Goal: Task Accomplishment & Management: Use online tool/utility

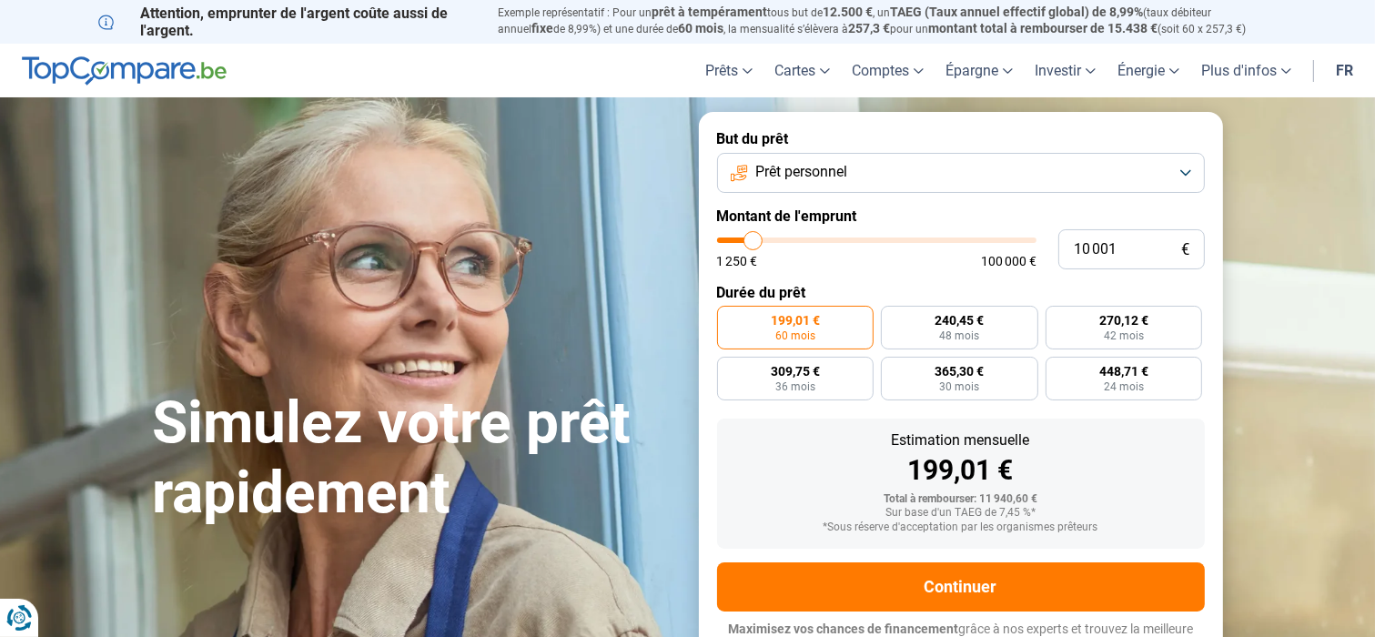
scroll to position [91, 0]
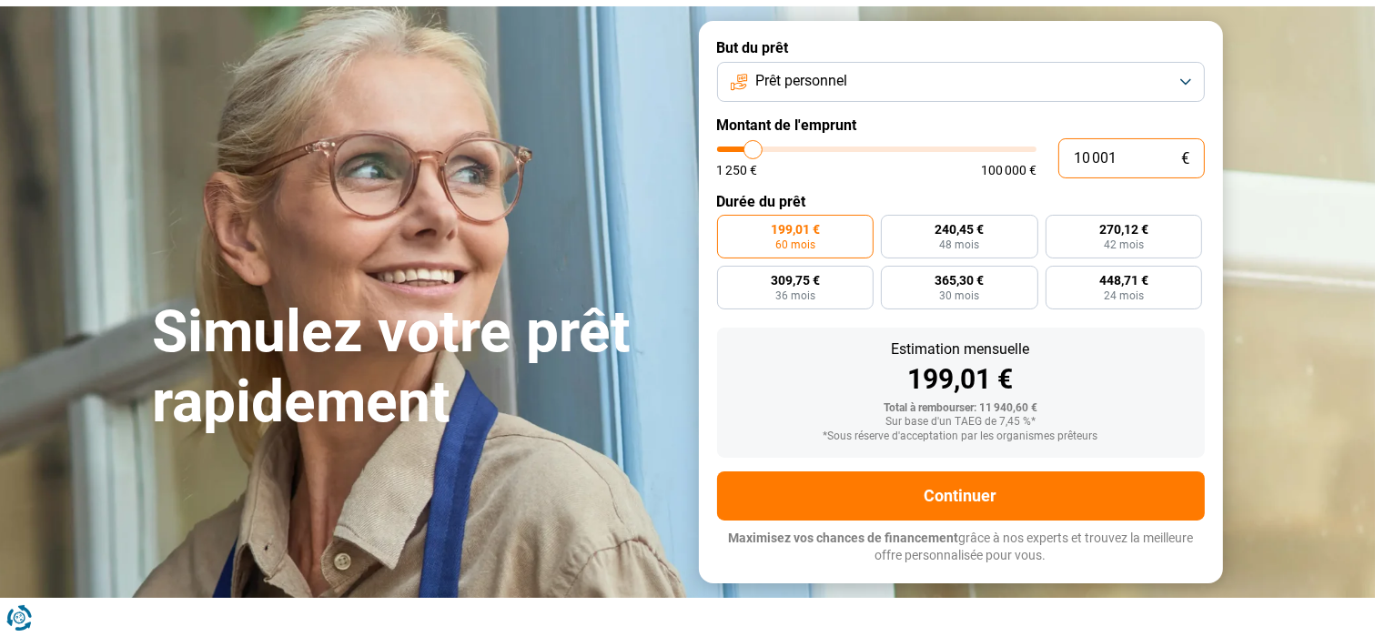
click at [1132, 156] on input "10 001" at bounding box center [1132, 158] width 147 height 40
drag, startPoint x: 1132, startPoint y: 157, endPoint x: 972, endPoint y: 140, distance: 161.0
click at [972, 140] on div "10 001 € 1 250 € 100 000 €" at bounding box center [961, 158] width 488 height 40
type input "10000"
radio input "true"
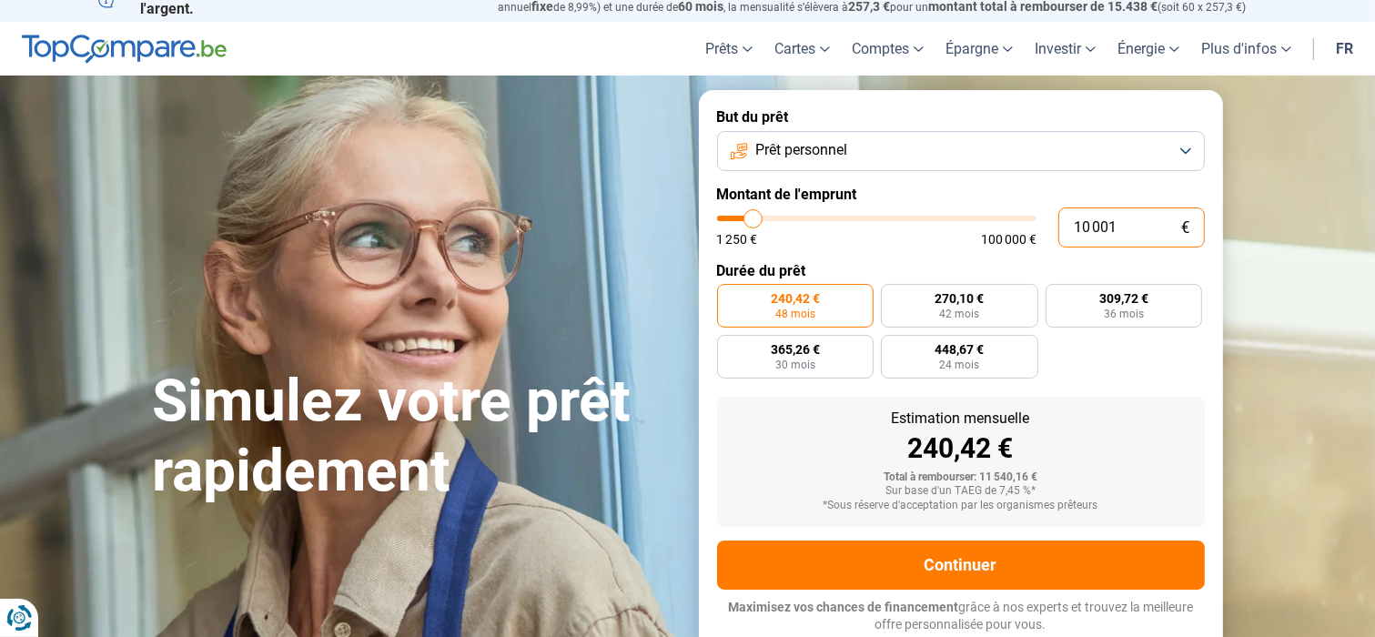
scroll to position [20, 0]
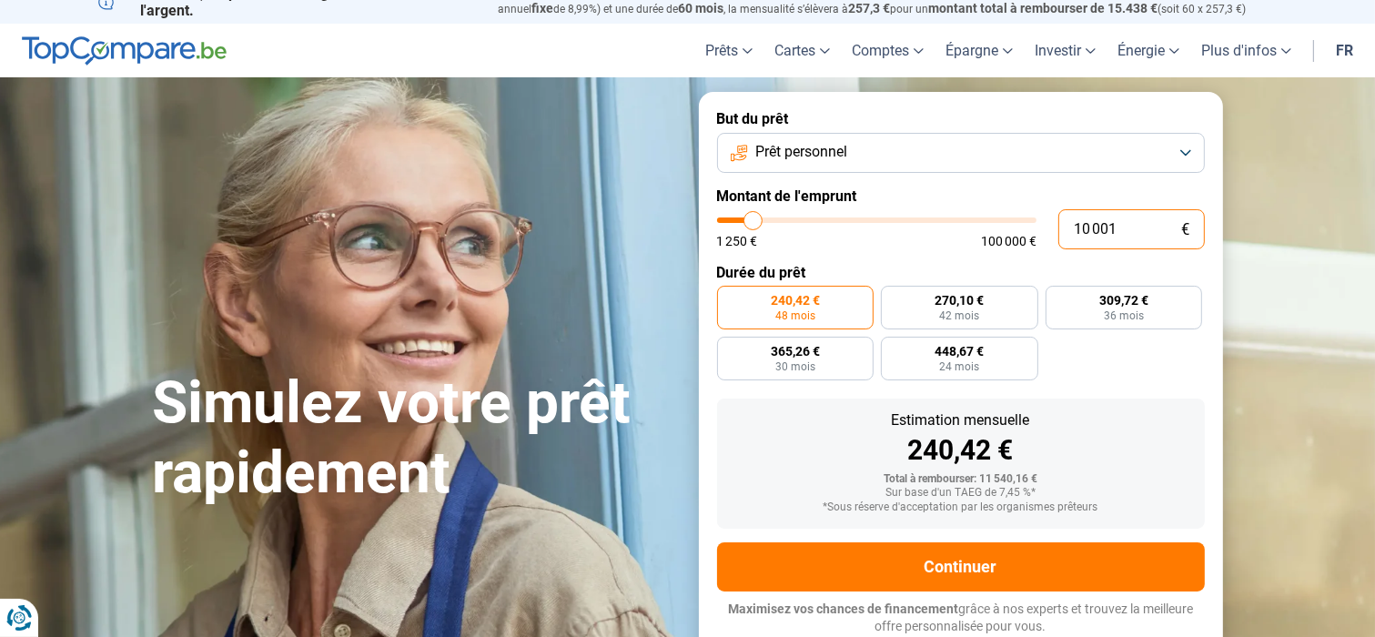
type input "2"
type input "1250"
type input "20"
type input "1250"
type input "200"
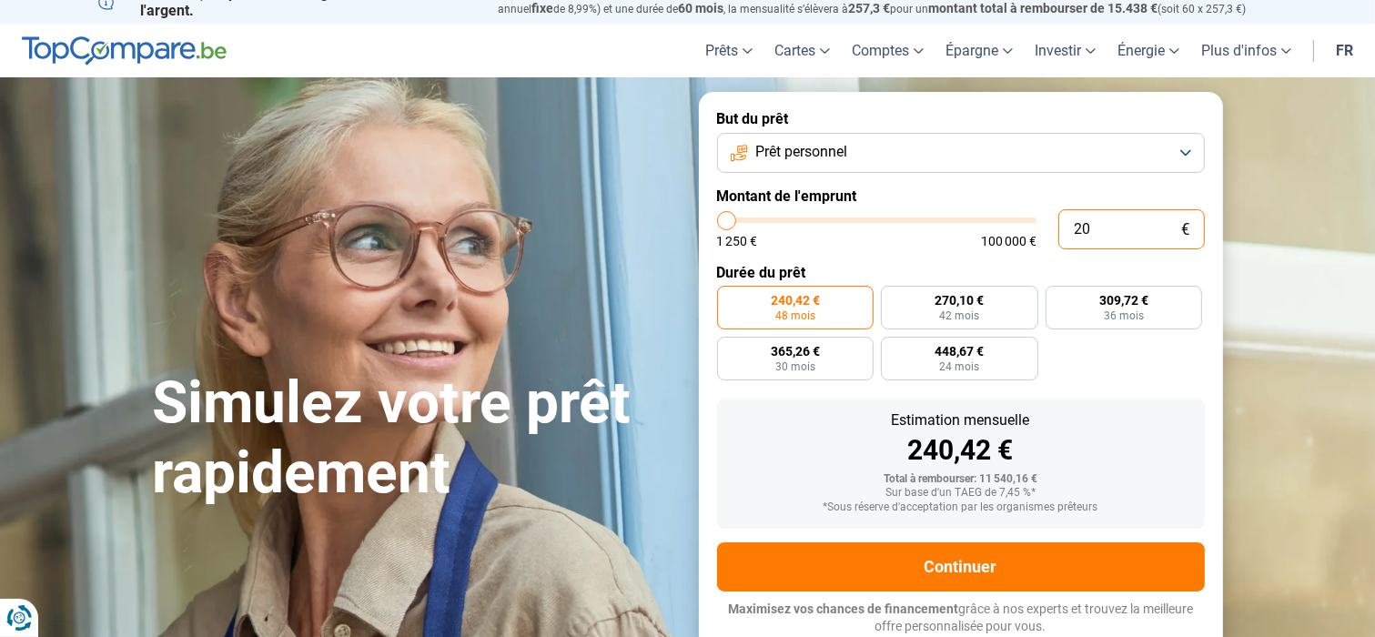
type input "1250"
type input "2 000"
type input "2000"
radio input "true"
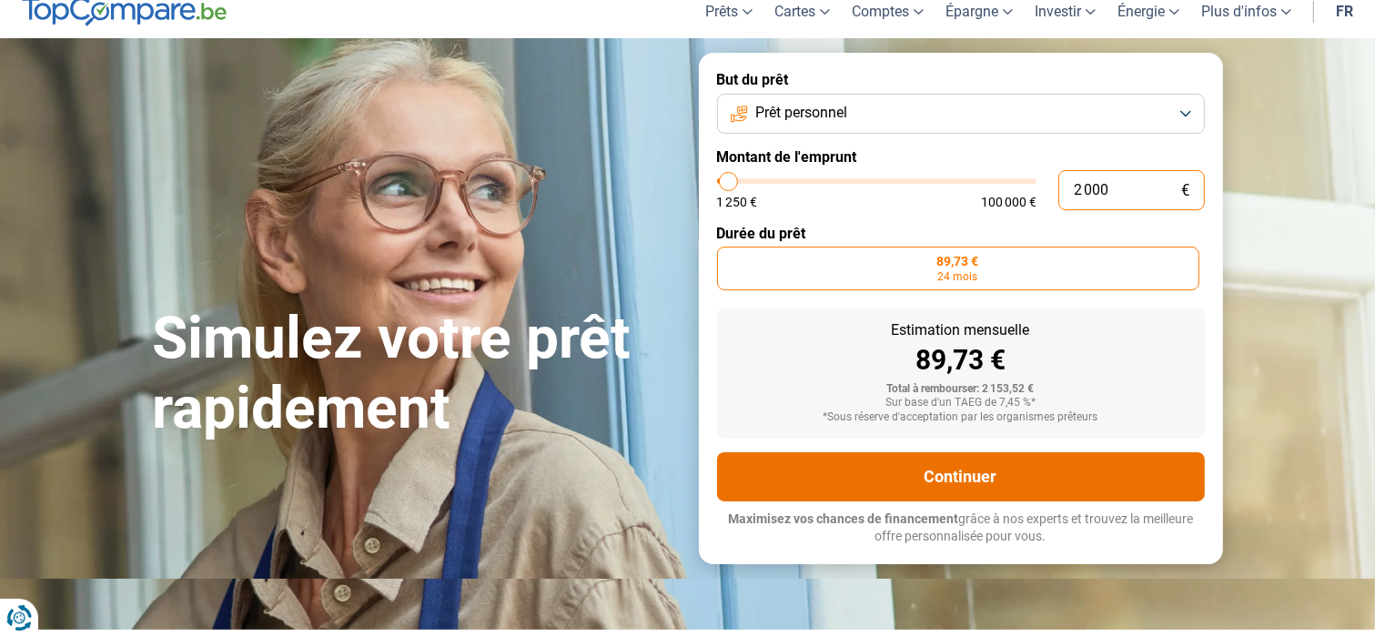
scroll to position [91, 0]
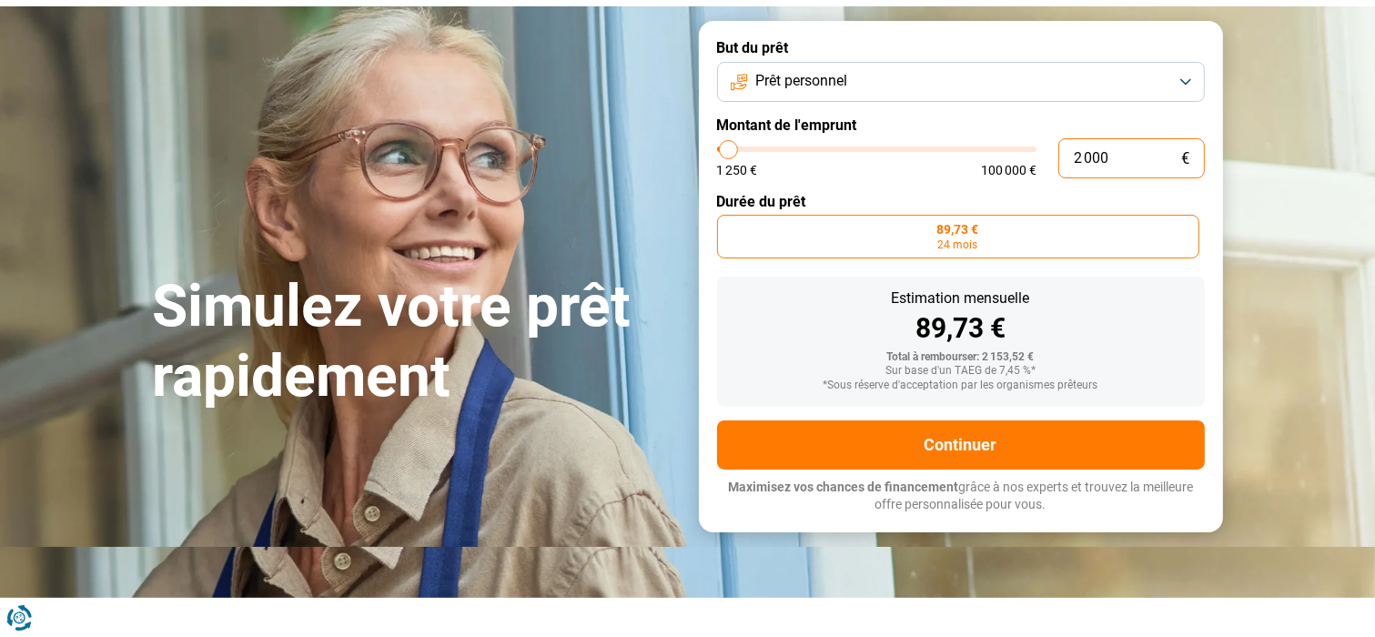
type input "200"
type input "1250"
type input "20"
type input "1250"
type input "2"
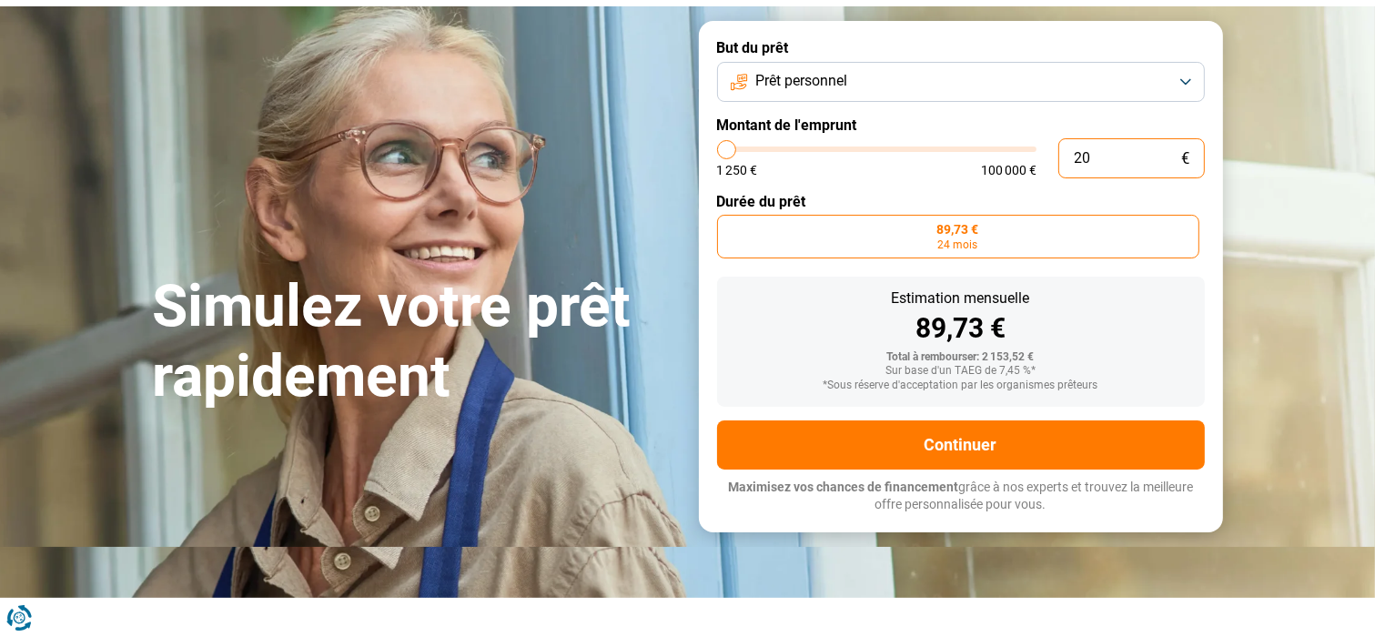
type input "1250"
type input "25"
type input "1250"
type input "250"
type input "1250"
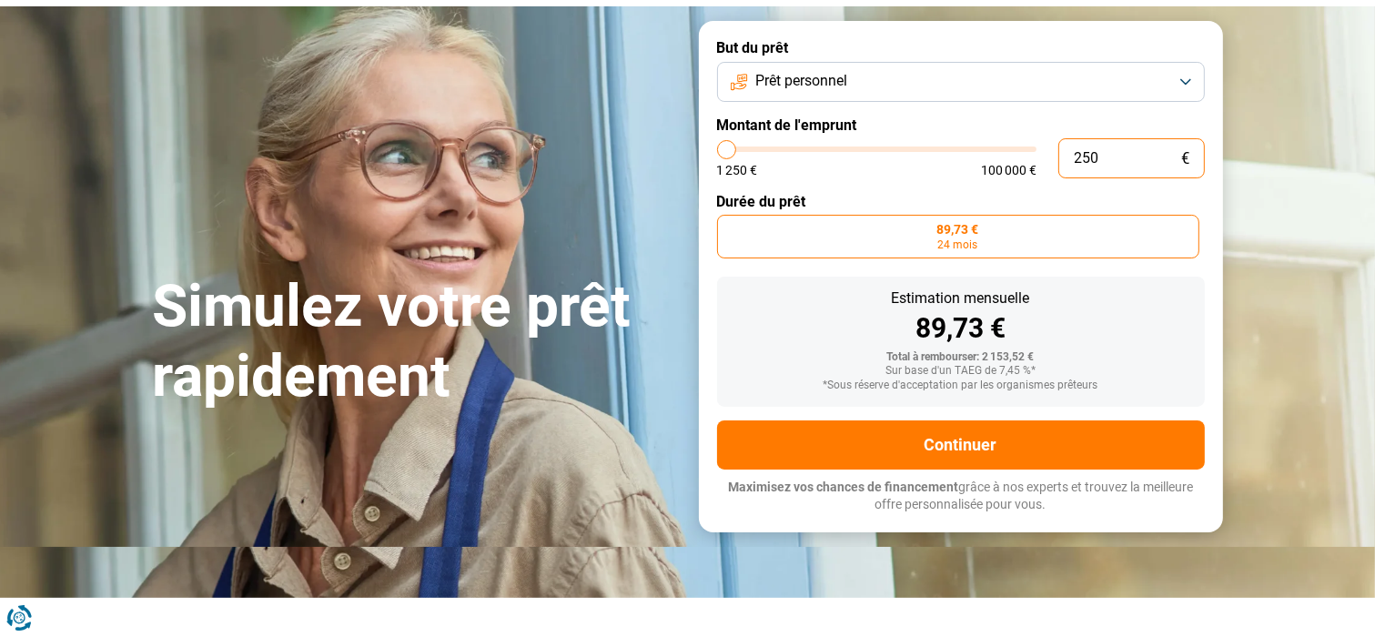
type input "2 500"
type input "2500"
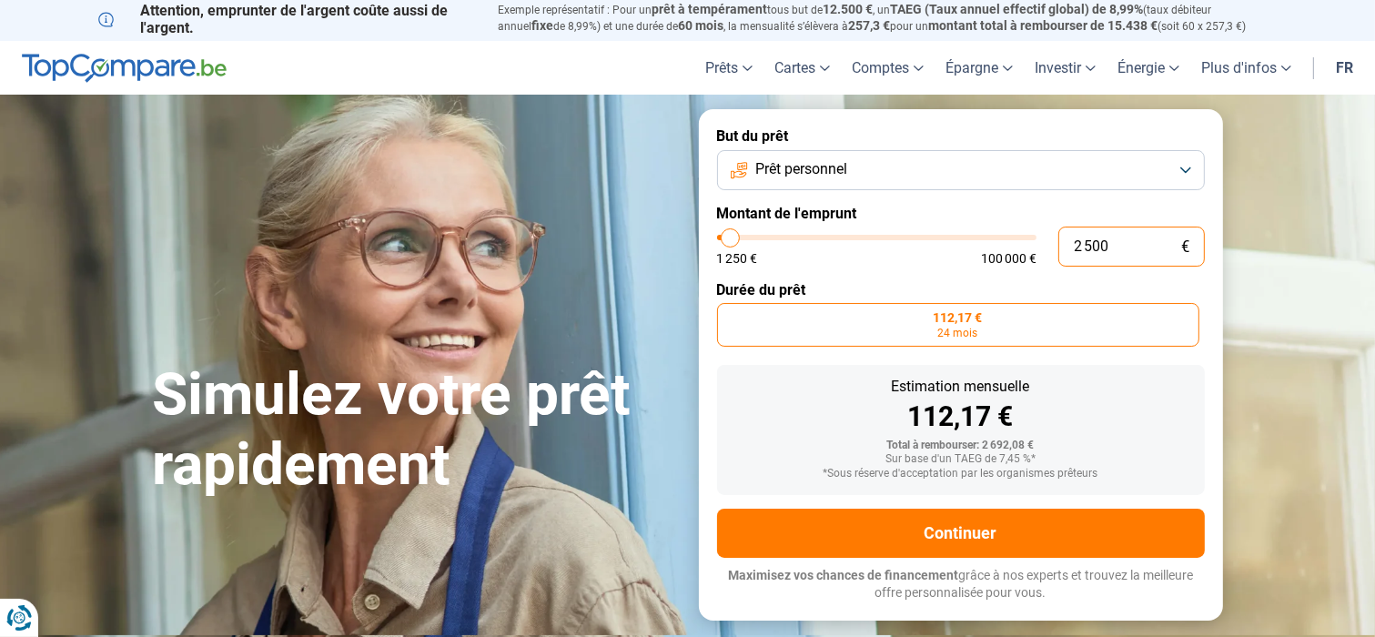
scroll to position [0, 0]
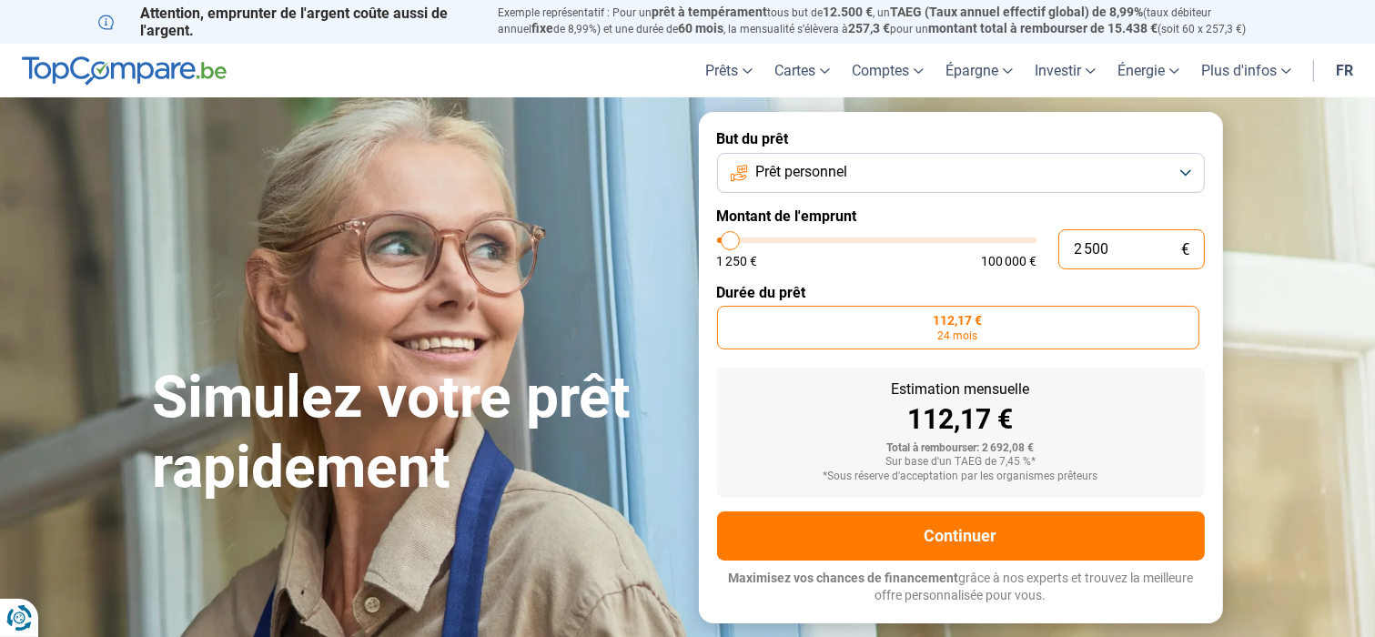
type input "2 500"
